Goal: Entertainment & Leisure: Consume media (video, audio)

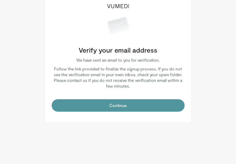
click at [119, 108] on button "Continue" at bounding box center [118, 105] width 133 height 12
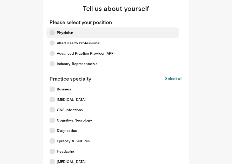
click at [73, 33] on label "Physician" at bounding box center [112, 32] width 133 height 10
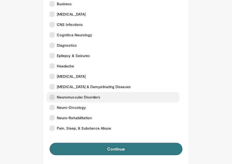
scroll to position [84, 0]
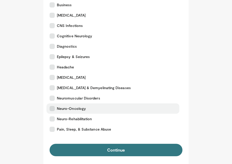
click at [107, 111] on label "Neuro-Oncology" at bounding box center [112, 108] width 133 height 10
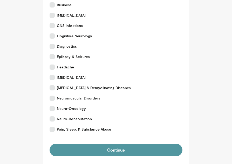
click at [122, 154] on button "Continue" at bounding box center [115, 150] width 133 height 12
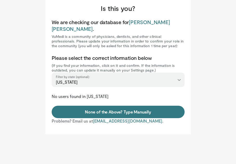
select select "**"
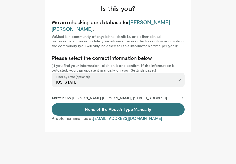
click at [165, 100] on p "1497216865 Juan Pablo Ospina Botero, 3400 Spruce Street, Philadelphia, PA, 1910…" at bounding box center [109, 98] width 115 height 5
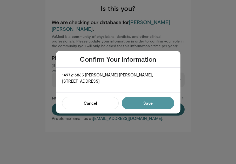
click at [156, 106] on button "Save" at bounding box center [148, 103] width 52 height 12
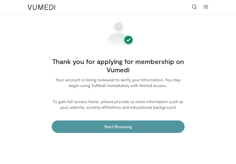
click at [147, 128] on link "Start Browsing" at bounding box center [118, 126] width 133 height 12
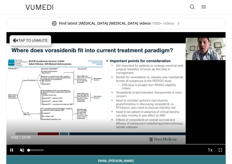
click at [21, 148] on span "Video Player" at bounding box center [22, 150] width 10 height 10
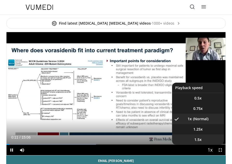
click at [202, 136] on li "1.5x" at bounding box center [198, 139] width 52 height 10
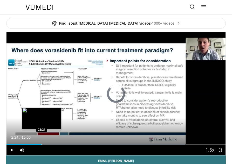
click at [41, 144] on div "Loaded : 81.67% 01:44 02:24" at bounding box center [115, 142] width 219 height 5
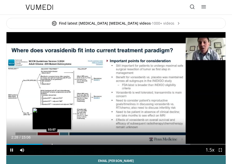
click at [52, 144] on div "Progress Bar" at bounding box center [52, 144] width 1 height 1
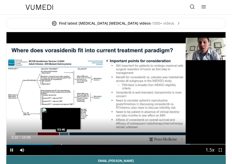
click at [61, 145] on div "Progress Bar" at bounding box center [61, 144] width 1 height 1
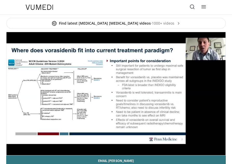
click at [70, 144] on div "10 seconds Tap to unmute" at bounding box center [115, 93] width 219 height 123
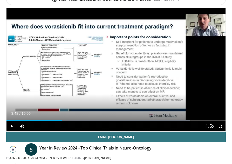
scroll to position [35, 0]
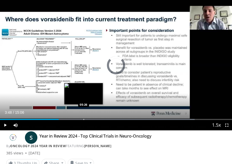
click at [83, 119] on div "Progress Bar" at bounding box center [83, 119] width 1 height 1
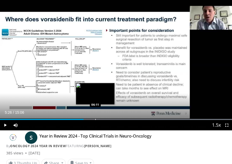
click at [95, 119] on div "Progress Bar" at bounding box center [95, 119] width 1 height 1
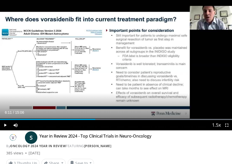
click at [107, 119] on div "Progress Bar" at bounding box center [107, 119] width 1 height 1
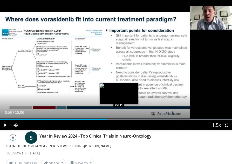
click at [119, 119] on div "Progress Bar" at bounding box center [119, 119] width 1 height 1
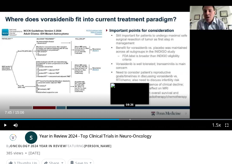
click at [130, 120] on div "Progress Bar" at bounding box center [130, 119] width 1 height 1
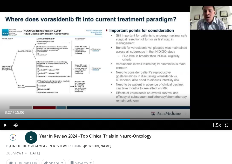
click at [142, 121] on div "Current Time 8:27 / Duration 15:06 Play Skip Backward Skip Forward Mute 0% Load…" at bounding box center [116, 125] width 232 height 10
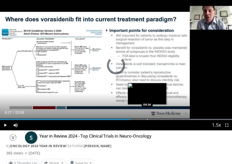
click at [147, 119] on div "Loaded : 99.99% 08:27 09:34" at bounding box center [116, 117] width 232 height 5
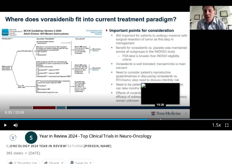
click at [160, 120] on div "Progress Bar" at bounding box center [160, 119] width 1 height 1
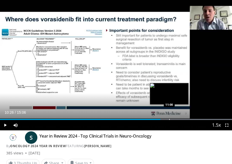
click at [169, 120] on div "Progress Bar" at bounding box center [169, 119] width 1 height 1
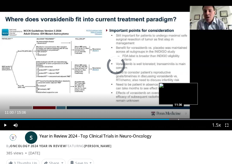
click at [178, 119] on div "Progress Bar" at bounding box center [178, 119] width 1 height 1
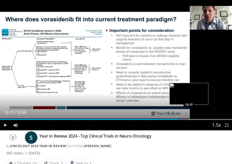
click at [189, 118] on div "Loaded : 99.99% 11:37 12:17" at bounding box center [116, 117] width 232 height 5
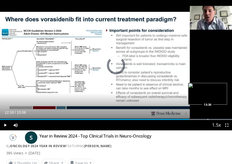
click at [207, 119] on div "Progress Bar" at bounding box center [207, 119] width 1 height 1
